Goal: Check status: Check status

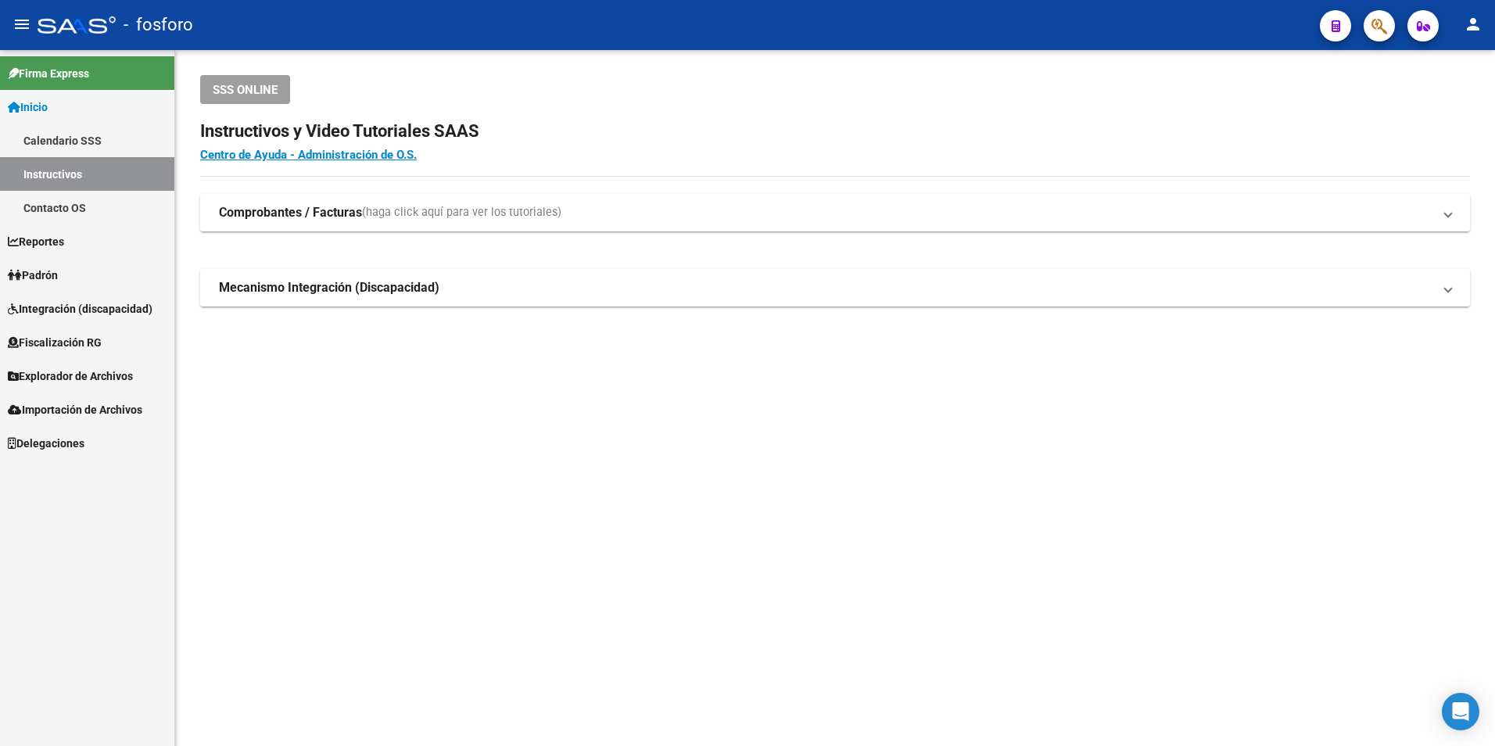
click at [77, 274] on link "Padrón" at bounding box center [87, 275] width 174 height 34
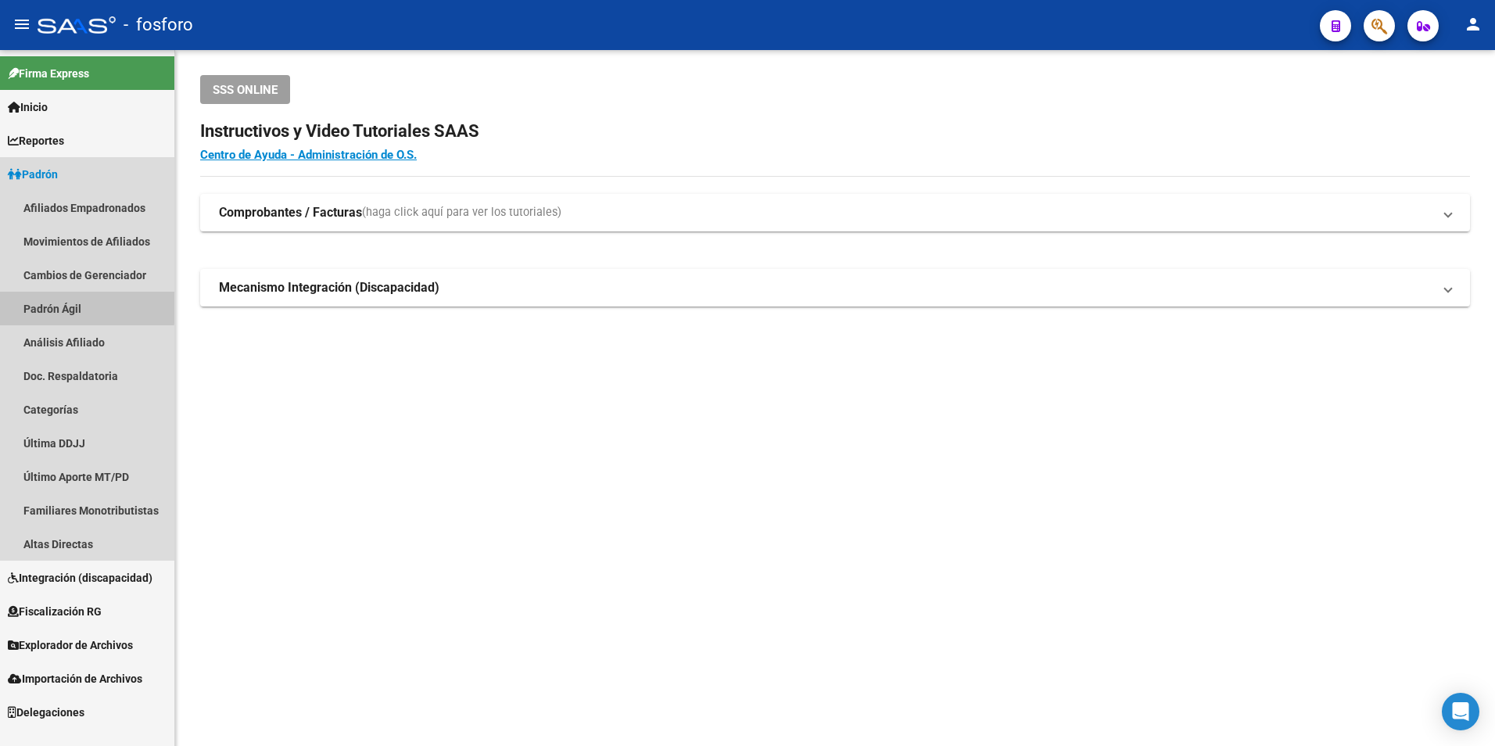
click at [69, 306] on link "Padrón Ágil" at bounding box center [87, 309] width 174 height 34
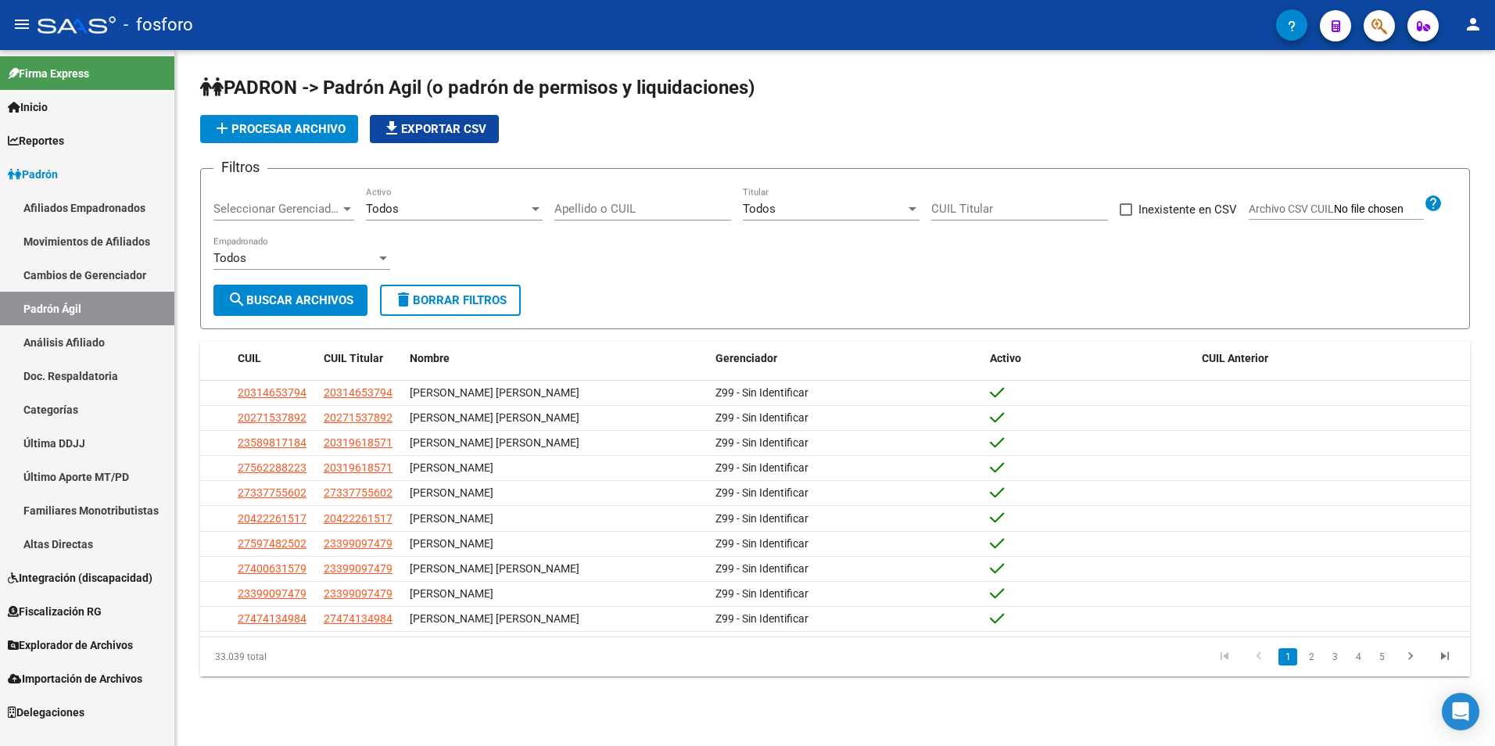
click at [611, 204] on input "Apellido o CUIL" at bounding box center [642, 209] width 177 height 14
paste input "27270441756"
type input "27270441756"
click at [288, 299] on span "search Buscar Archivos" at bounding box center [290, 300] width 126 height 14
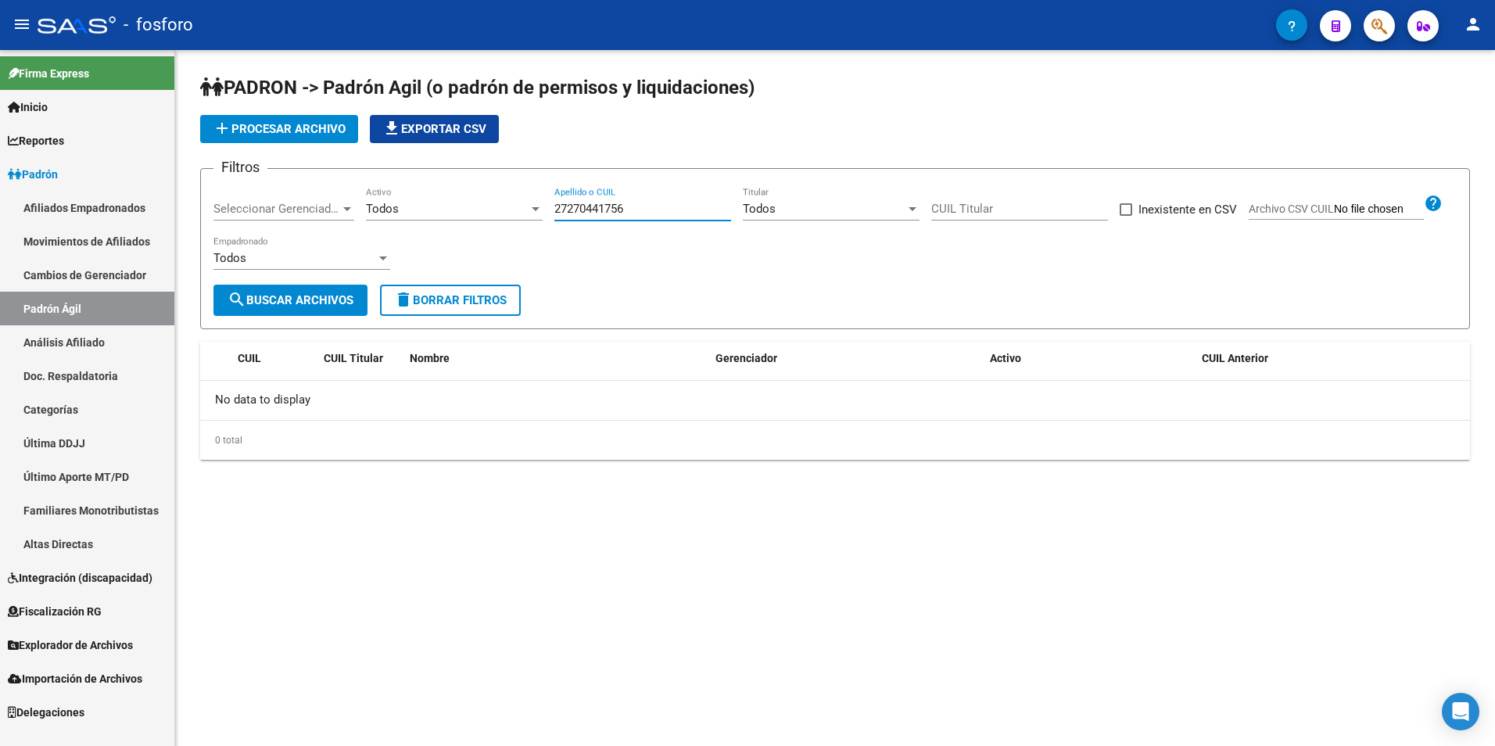
drag, startPoint x: 641, startPoint y: 203, endPoint x: 519, endPoint y: 215, distance: 122.5
click at [519, 215] on div "Filtros Seleccionar Gerenciador Seleccionar Gerenciador Todos Activo 2727044175…" at bounding box center [834, 232] width 1243 height 103
click at [668, 209] on input "27270441756" at bounding box center [642, 209] width 177 height 14
click at [302, 302] on span "search Buscar Archivos" at bounding box center [290, 300] width 126 height 14
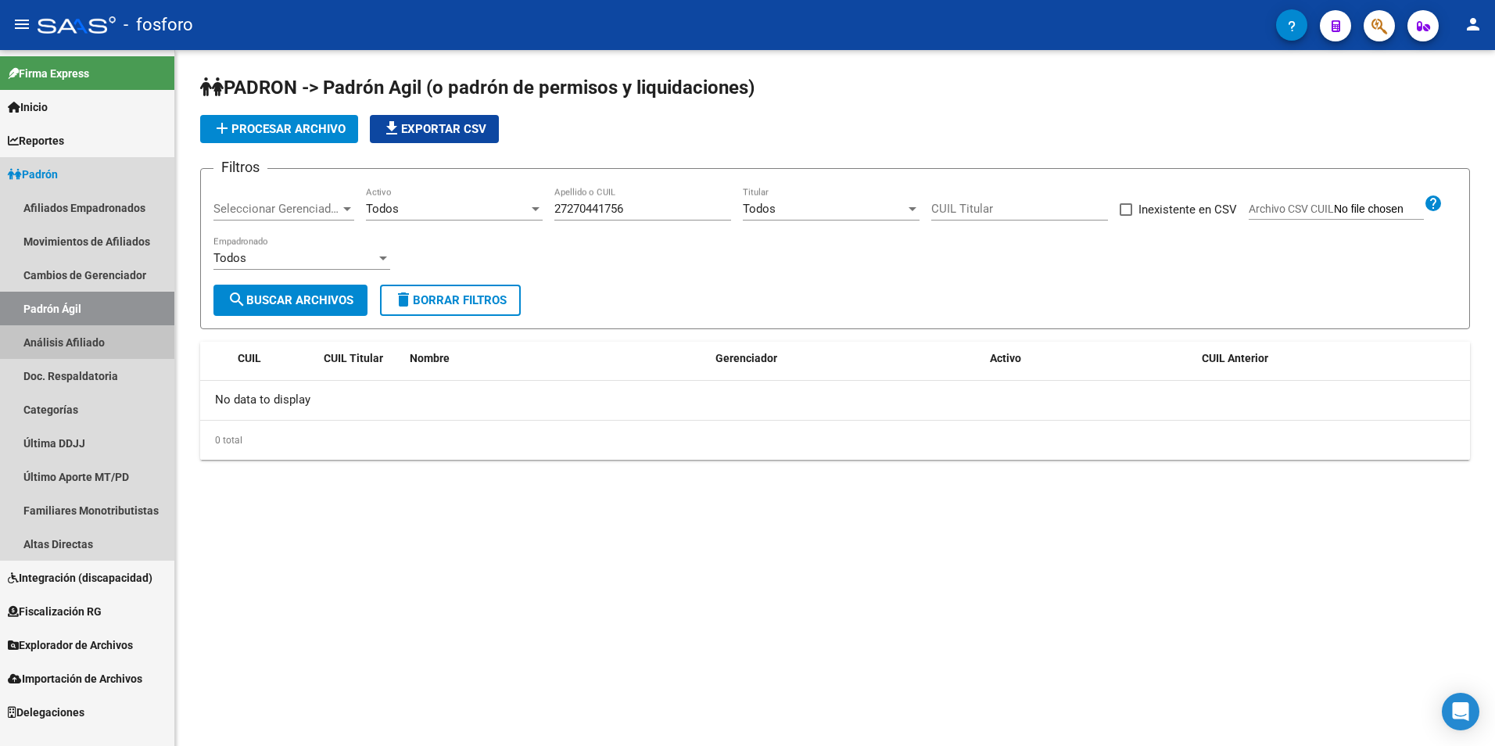
click at [99, 335] on link "Análisis Afiliado" at bounding box center [87, 342] width 174 height 34
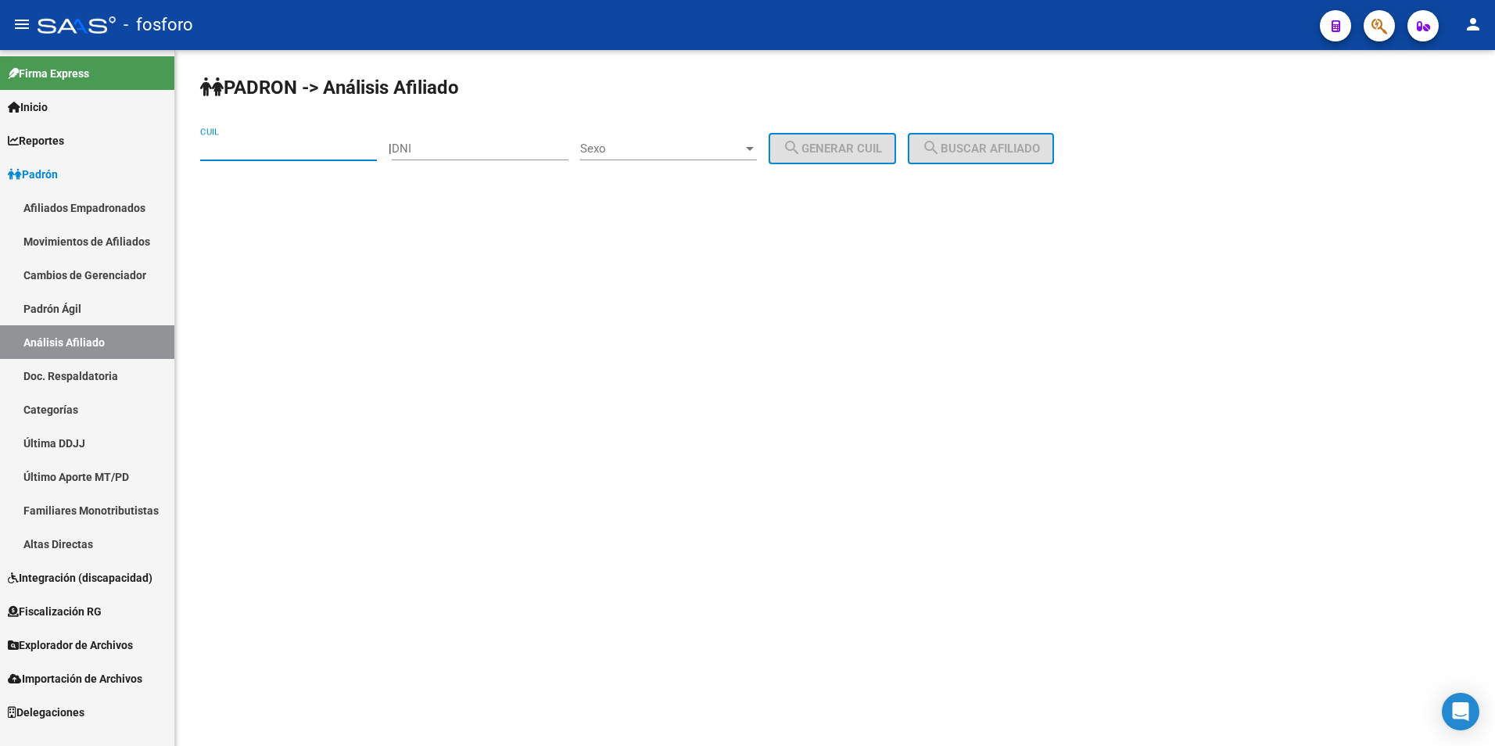
click at [289, 154] on input "CUIL" at bounding box center [288, 148] width 177 height 14
paste input "27-27044175-6"
type input "27-27044175-6"
click at [1001, 148] on span "search Buscar afiliado" at bounding box center [981, 148] width 118 height 14
